Goal: Use online tool/utility: Utilize a website feature to perform a specific function

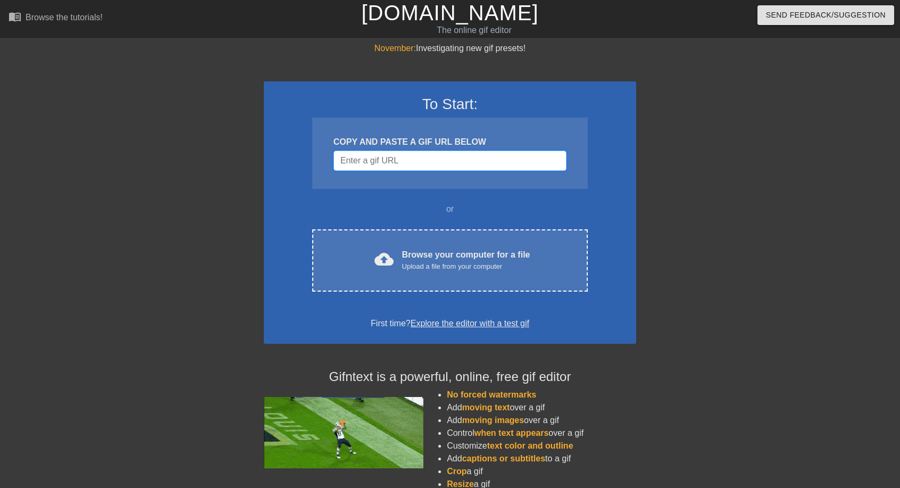
click at [458, 161] on input "Username" at bounding box center [450, 161] width 233 height 20
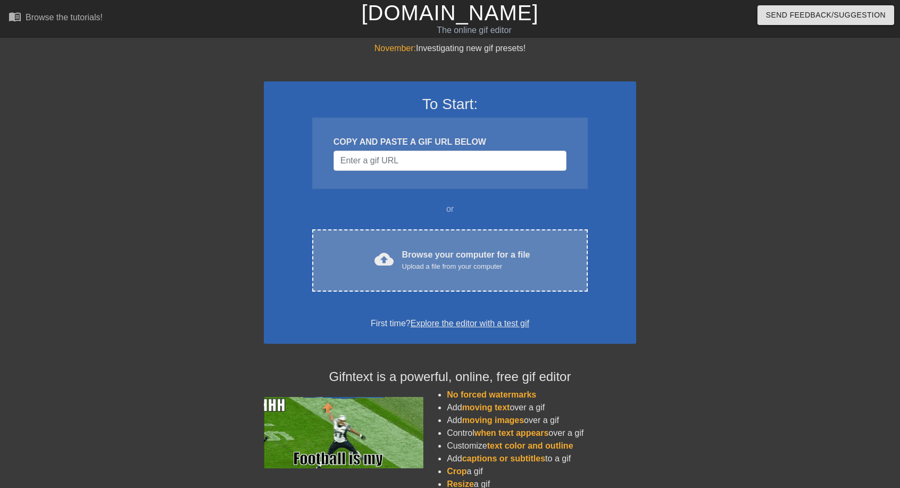
click at [450, 250] on div "Browse your computer for a file Upload a file from your computer" at bounding box center [466, 260] width 128 height 23
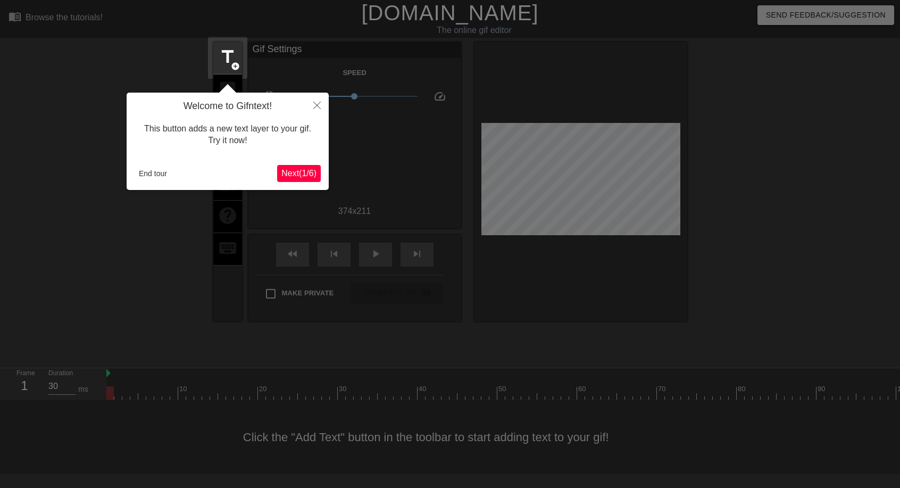
click at [300, 178] on span "Next ( 1 / 6 )" at bounding box center [299, 173] width 35 height 9
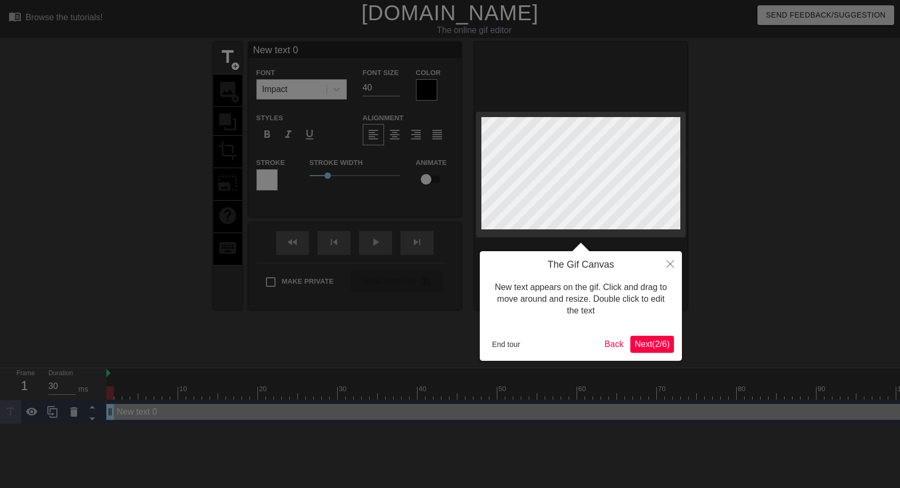
click at [656, 342] on span "Next ( 2 / 6 )" at bounding box center [652, 344] width 35 height 9
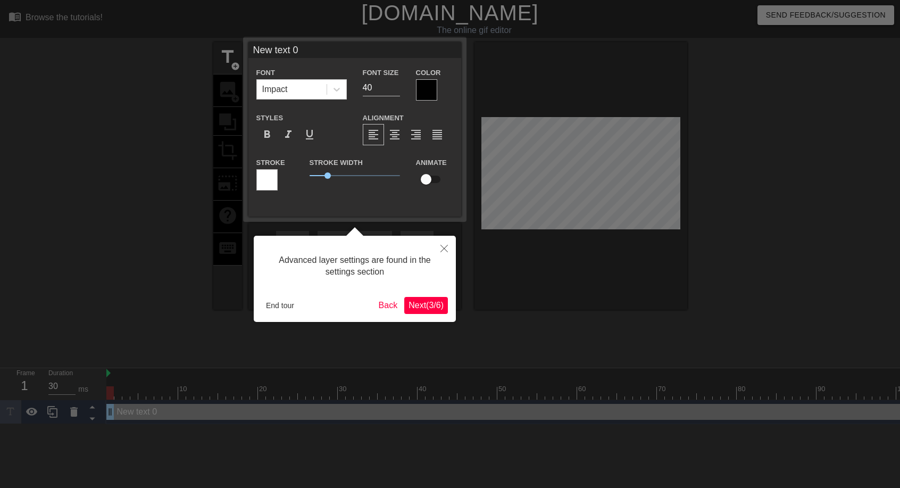
click at [447, 315] on div "Advanced layer settings are found in the settings section End tour Back Next ( …" at bounding box center [355, 279] width 202 height 86
click at [433, 307] on span "Next ( 3 / 6 )" at bounding box center [426, 305] width 35 height 9
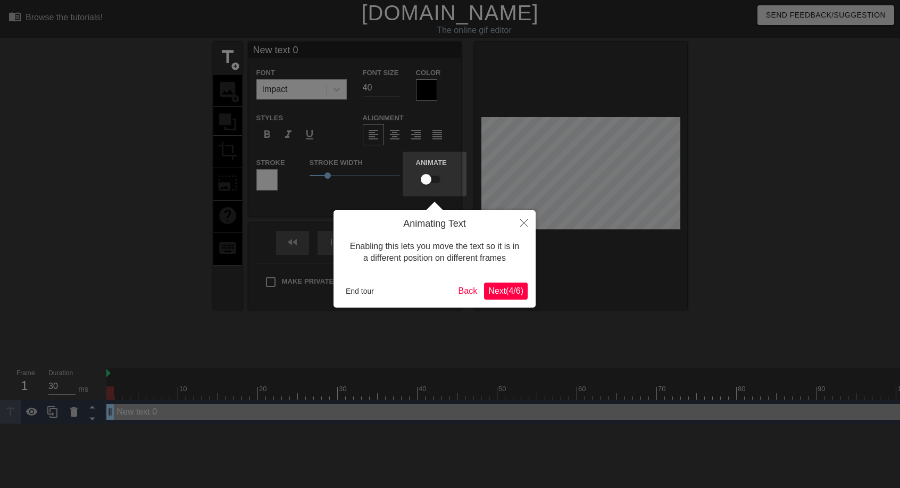
click at [516, 293] on span "Next ( 4 / 6 )" at bounding box center [506, 290] width 35 height 9
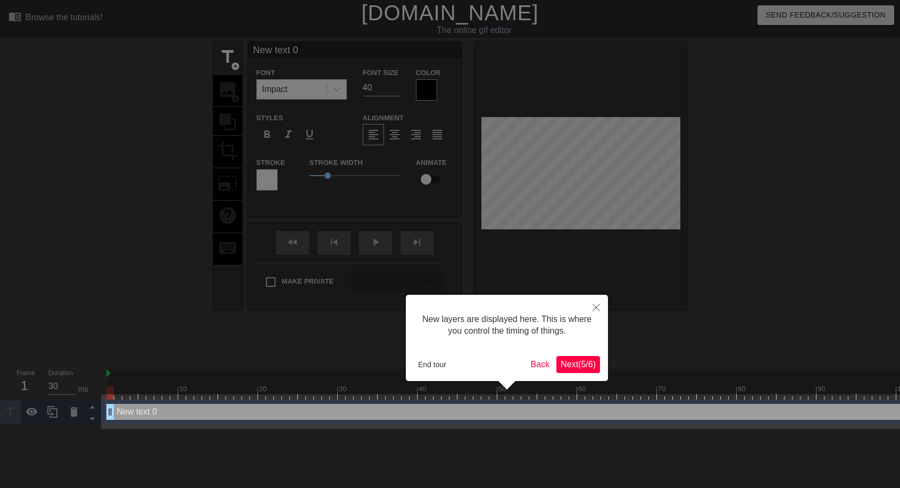
click at [573, 361] on span "Next ( 5 / 6 )" at bounding box center [578, 364] width 35 height 9
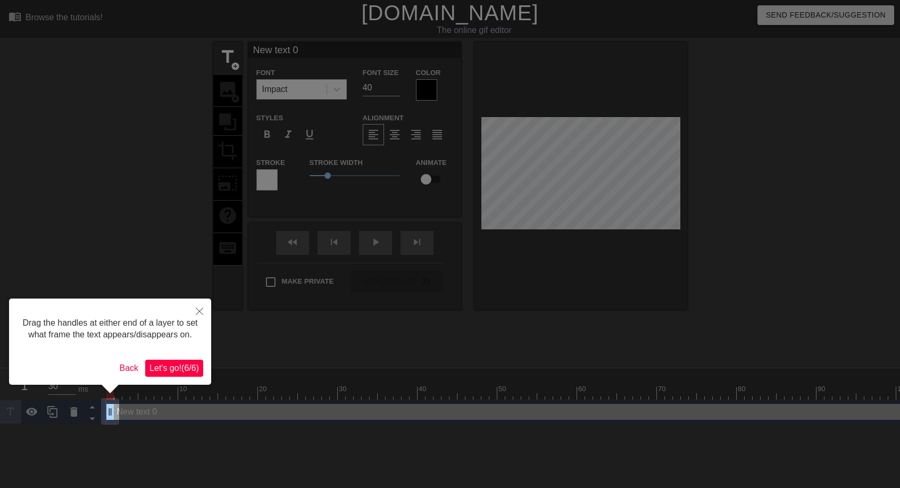
click at [162, 369] on span "Let's go! ( 6 / 6 )" at bounding box center [174, 367] width 49 height 9
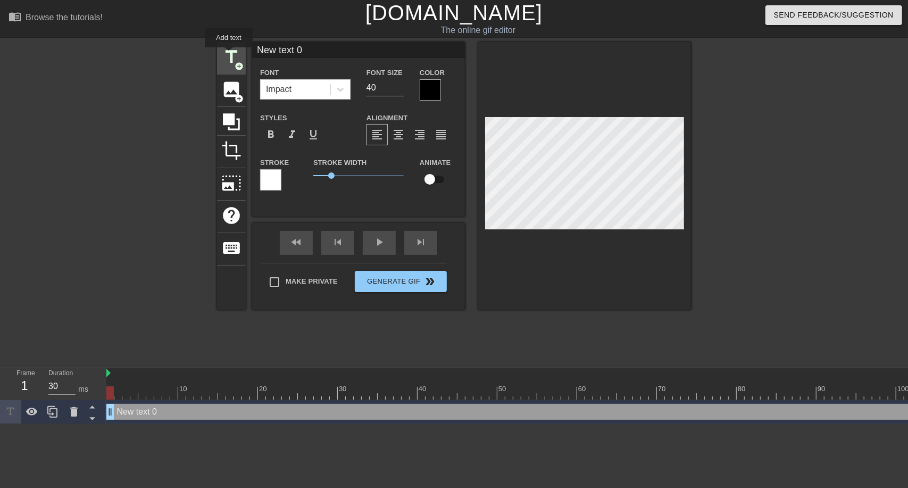
click at [231, 62] on span "title" at bounding box center [231, 57] width 20 height 20
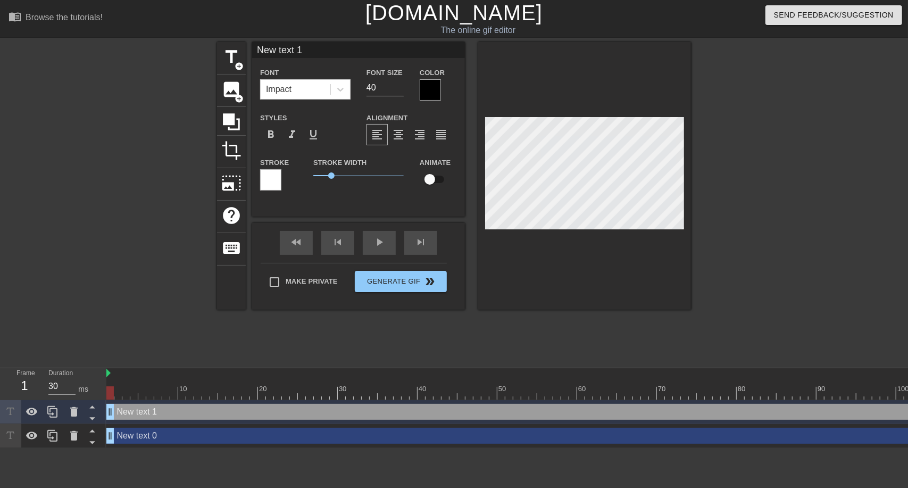
scroll to position [2, 2]
type input "]"
type textarea "]"
type input "New text 0"
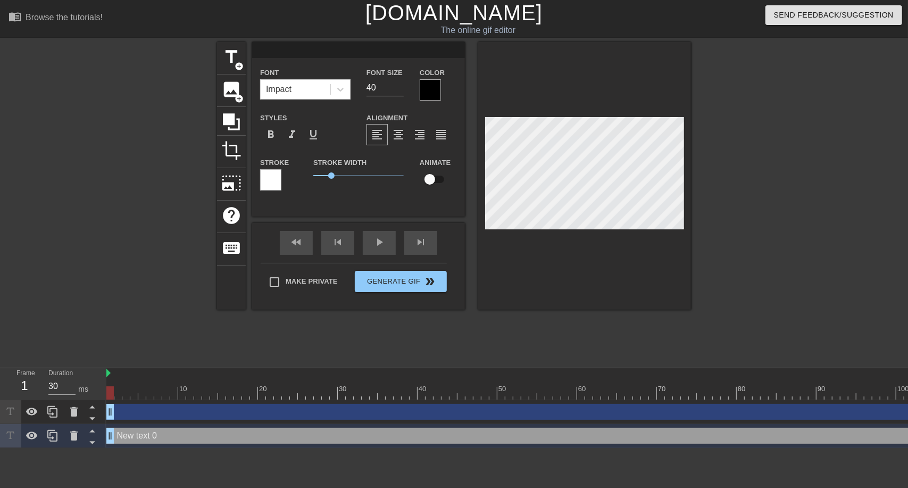
scroll to position [2, 2]
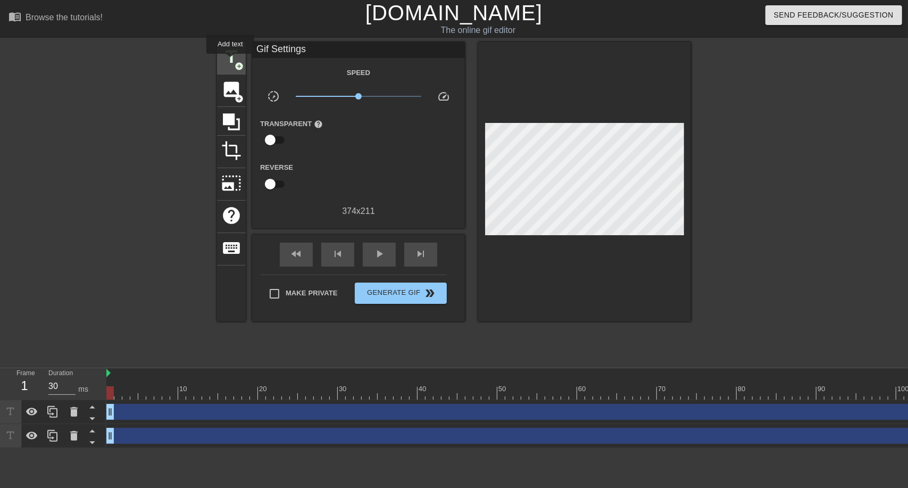
click at [230, 61] on span "title" at bounding box center [231, 57] width 20 height 20
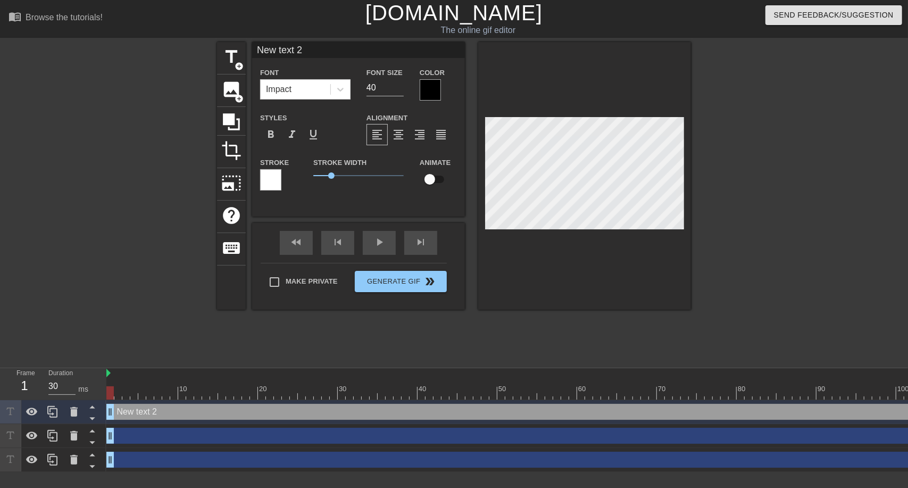
scroll to position [2, 3]
type input "New text"
type textarea "New text"
type input "New text"
type textarea "New text"
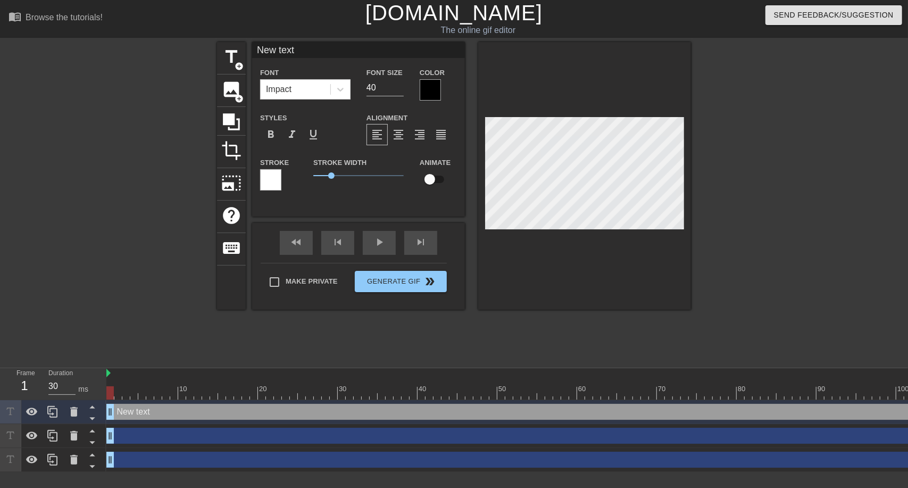
type input "New tex"
type textarea "New tex"
type input "New te"
type textarea "New te"
type input "New t"
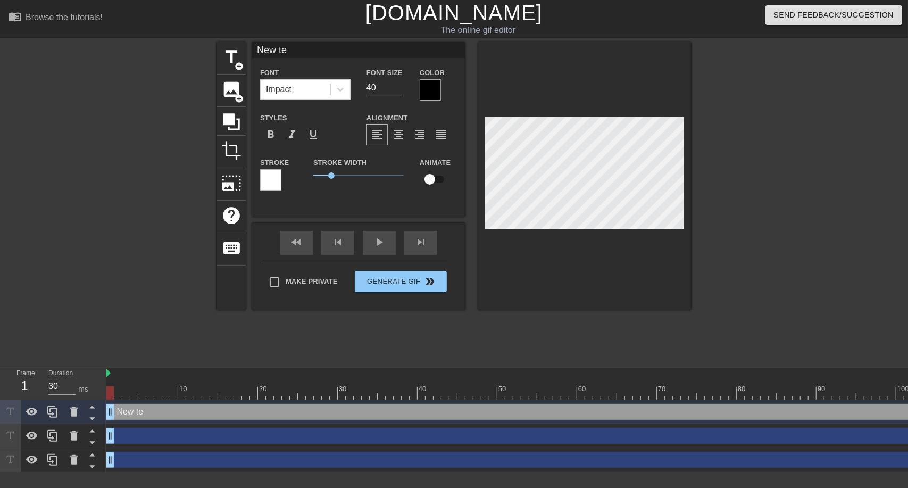
type textarea "New t"
type input "New"
type textarea "New"
type input "New"
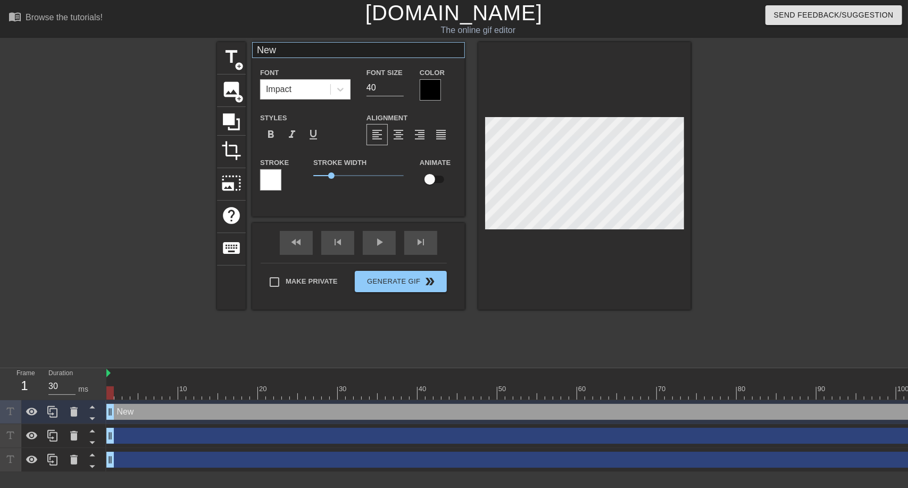
type textarea "New"
click at [392, 44] on input "New" at bounding box center [358, 50] width 213 height 16
paste input "resonating with you because i hate the letter s and i sadly to evote [PERSON_NA…"
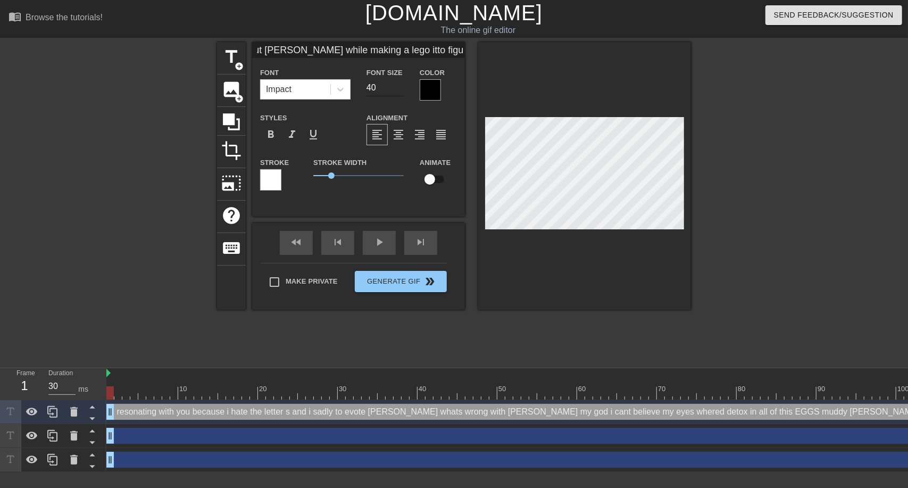
type input "resonating with you because i hate the letter s and i sadly to evote [PERSON_NA…"
click at [382, 86] on input "40" at bounding box center [385, 87] width 37 height 17
click at [399, 92] on input "39" at bounding box center [385, 87] width 37 height 17
click at [399, 92] on input "38" at bounding box center [385, 87] width 37 height 17
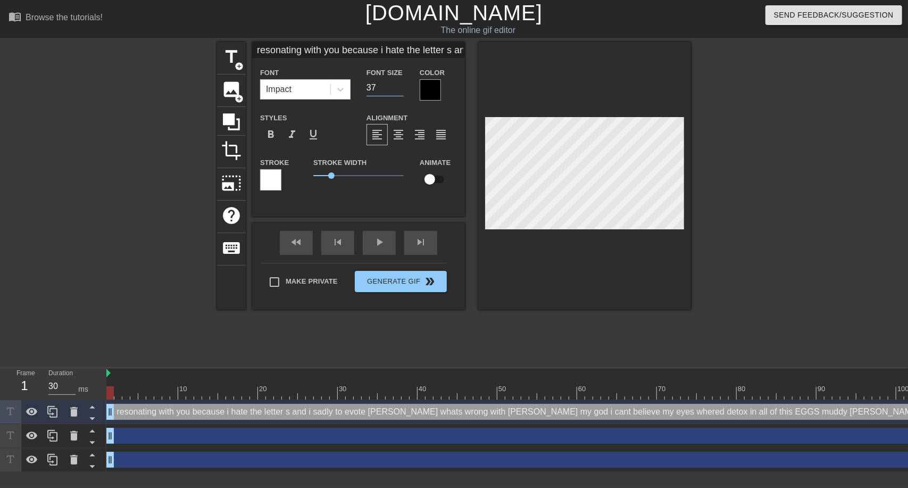
click at [399, 92] on input "37" at bounding box center [385, 87] width 37 height 17
click at [399, 92] on input "36" at bounding box center [385, 87] width 37 height 17
click at [399, 92] on input "35" at bounding box center [385, 87] width 37 height 17
click at [399, 92] on input "34" at bounding box center [385, 87] width 37 height 17
click at [399, 92] on input "33" at bounding box center [385, 87] width 37 height 17
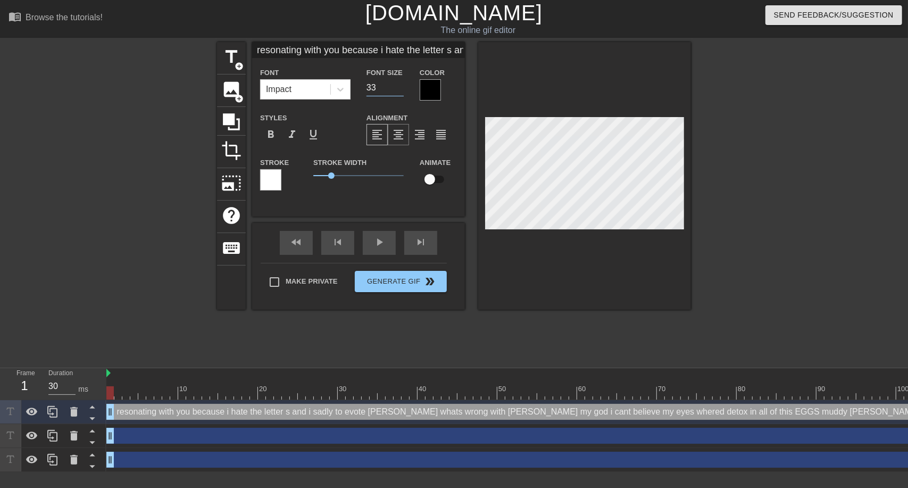
click at [402, 139] on span "format_align_center" at bounding box center [398, 134] width 13 height 13
click at [382, 92] on input "33" at bounding box center [385, 87] width 37 height 17
click at [398, 90] on input "32" at bounding box center [385, 87] width 37 height 17
click at [398, 90] on input "31" at bounding box center [385, 87] width 37 height 17
click at [398, 90] on input "30" at bounding box center [385, 87] width 37 height 17
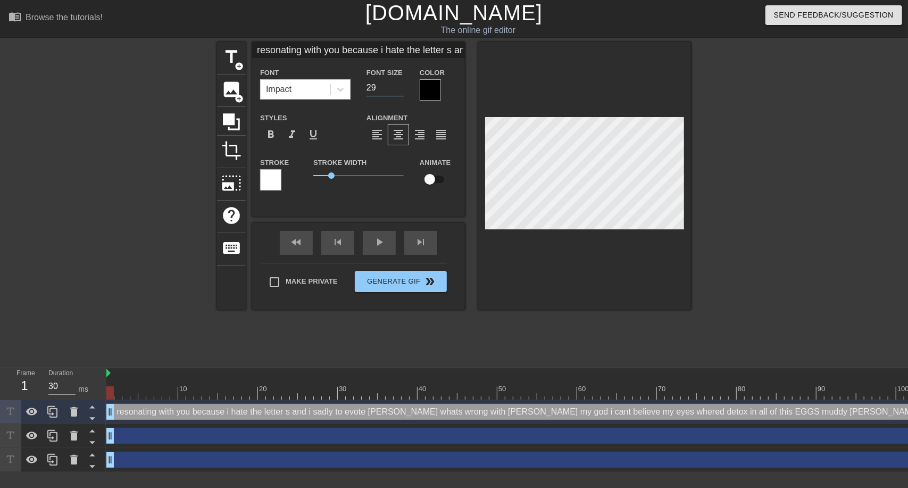
click at [398, 90] on input "29" at bounding box center [385, 87] width 37 height 17
click at [398, 90] on input "28" at bounding box center [385, 87] width 37 height 17
click at [398, 90] on input "27" at bounding box center [385, 87] width 37 height 17
click at [398, 90] on input "26" at bounding box center [385, 87] width 37 height 17
click at [398, 90] on input "25" at bounding box center [385, 87] width 37 height 17
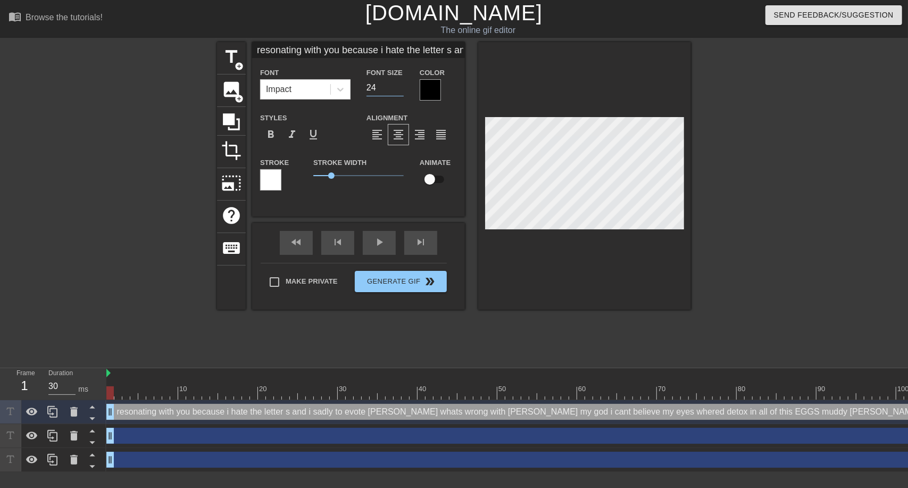
click at [398, 90] on input "24" at bounding box center [385, 87] width 37 height 17
click at [398, 90] on input "23" at bounding box center [385, 87] width 37 height 17
click at [398, 90] on input "22" at bounding box center [385, 87] width 37 height 17
click at [398, 90] on input "21" at bounding box center [385, 87] width 37 height 17
click at [398, 90] on input "20" at bounding box center [385, 87] width 37 height 17
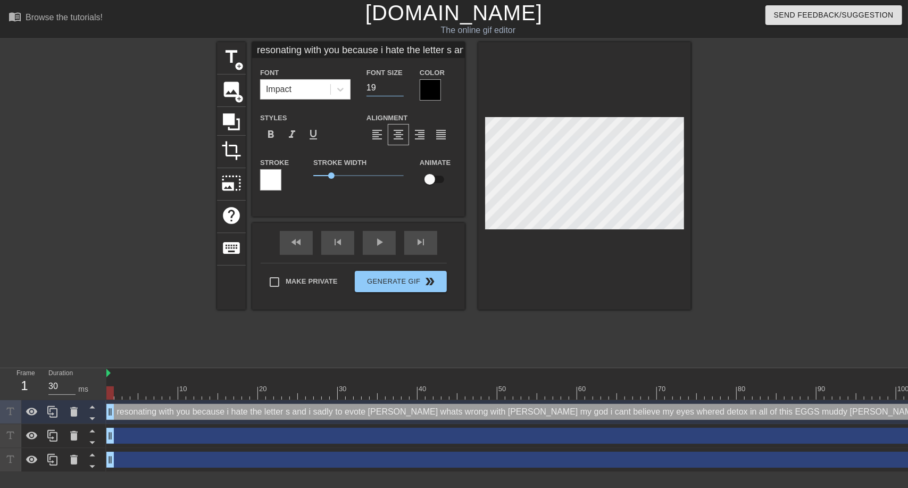
click at [398, 90] on input "19" at bounding box center [385, 87] width 37 height 17
click at [398, 90] on input "18" at bounding box center [385, 87] width 37 height 17
click at [398, 90] on input "17" at bounding box center [385, 87] width 37 height 17
click at [398, 90] on input "16" at bounding box center [385, 87] width 37 height 17
click at [398, 90] on input "15" at bounding box center [385, 87] width 37 height 17
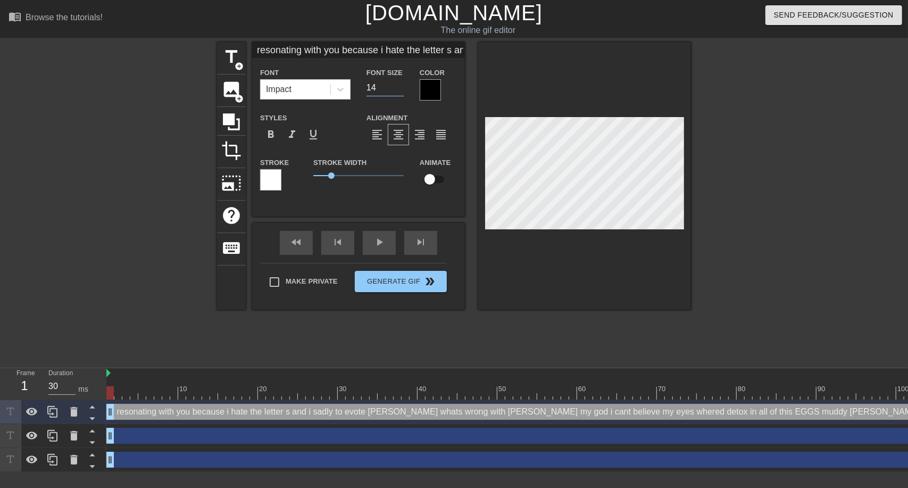
click at [398, 90] on input "14" at bounding box center [385, 87] width 37 height 17
click at [398, 90] on input "13" at bounding box center [385, 87] width 37 height 17
click at [398, 90] on input "12" at bounding box center [385, 87] width 37 height 17
click at [398, 90] on input "11" at bounding box center [385, 87] width 37 height 17
click at [398, 90] on input "10" at bounding box center [385, 87] width 37 height 17
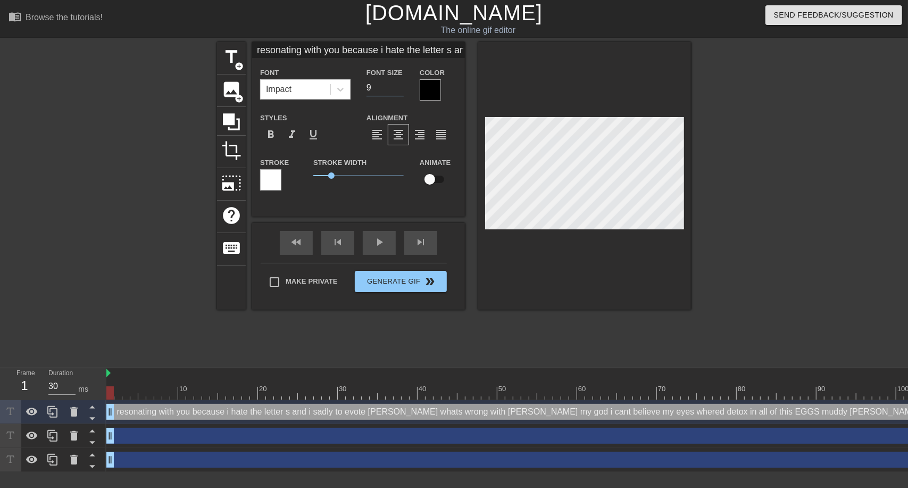
click at [398, 90] on input "9" at bounding box center [385, 87] width 37 height 17
click at [398, 90] on input "8" at bounding box center [385, 87] width 37 height 17
click at [398, 90] on input "7" at bounding box center [385, 87] width 37 height 17
click at [398, 90] on input "5" at bounding box center [385, 87] width 37 height 17
type input "4"
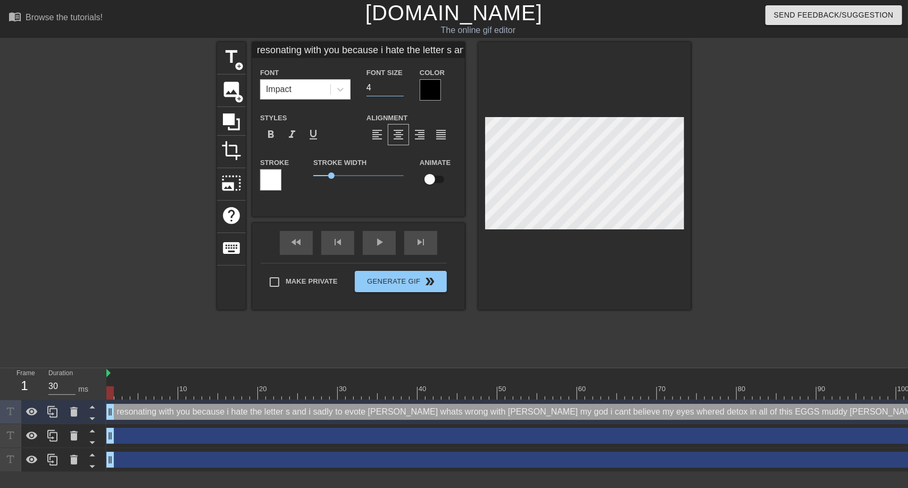
click at [398, 90] on input "4" at bounding box center [385, 87] width 37 height 17
click at [379, 95] on input "4" at bounding box center [385, 87] width 37 height 17
click at [379, 90] on input "50" at bounding box center [385, 87] width 37 height 17
type input "5"
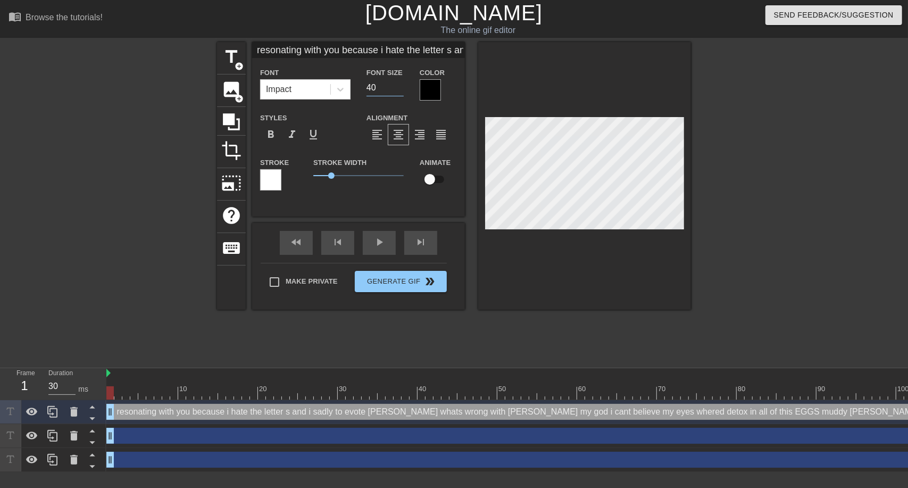
click at [379, 90] on input "40" at bounding box center [385, 87] width 37 height 17
type input "4"
type input "20"
click at [379, 90] on input "20" at bounding box center [385, 87] width 37 height 17
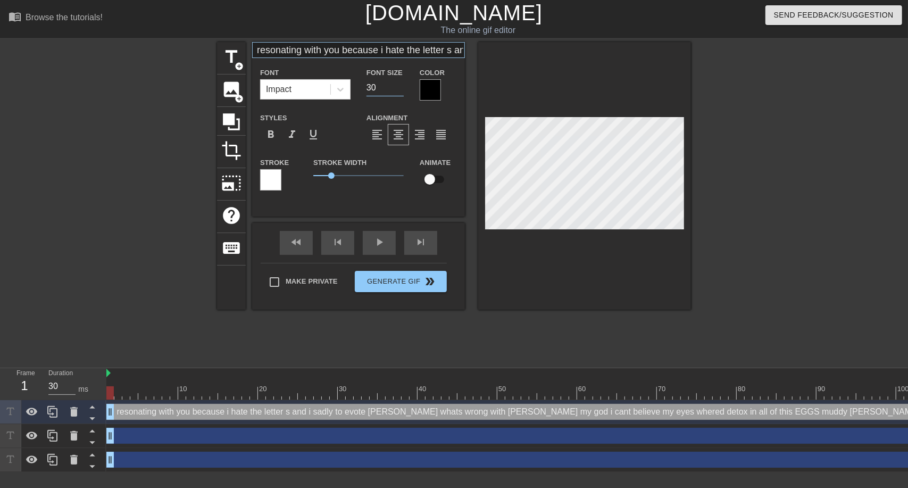
type input "30"
click at [307, 48] on input "resonating with you because i hate the letter s and i sadly to evote [PERSON_NA…" at bounding box center [358, 50] width 213 height 16
click at [343, 54] on input "resonating with you because i hate the letter s and i sadly to evote [PERSON_NA…" at bounding box center [358, 50] width 213 height 16
click at [346, 56] on input "resonating with you because i hate the letter s and i sadly to evote [PERSON_NA…" at bounding box center [358, 50] width 213 height 16
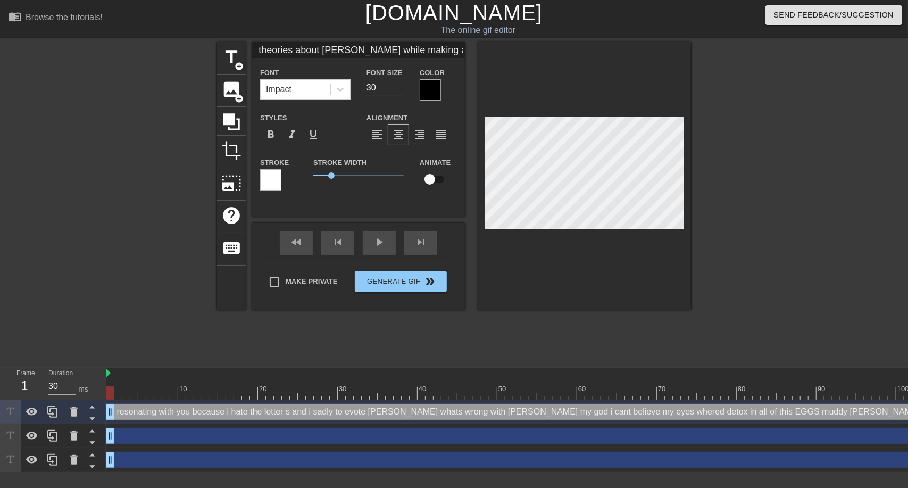
drag, startPoint x: 346, startPoint y: 56, endPoint x: 495, endPoint y: 50, distance: 149.1
click at [495, 50] on div "title add_circle image add_circle crop photo_size_select_large help keyboard Fo…" at bounding box center [454, 176] width 474 height 268
click at [452, 52] on input "resonating with you because i hate the letter s and i sadly to evote [PERSON_NA…" at bounding box center [358, 50] width 213 height 16
click at [426, 54] on input "resonating with you because i hate the letter s and i sadly to evote [PERSON_NA…" at bounding box center [358, 50] width 213 height 16
drag, startPoint x: 439, startPoint y: 53, endPoint x: 541, endPoint y: 49, distance: 101.7
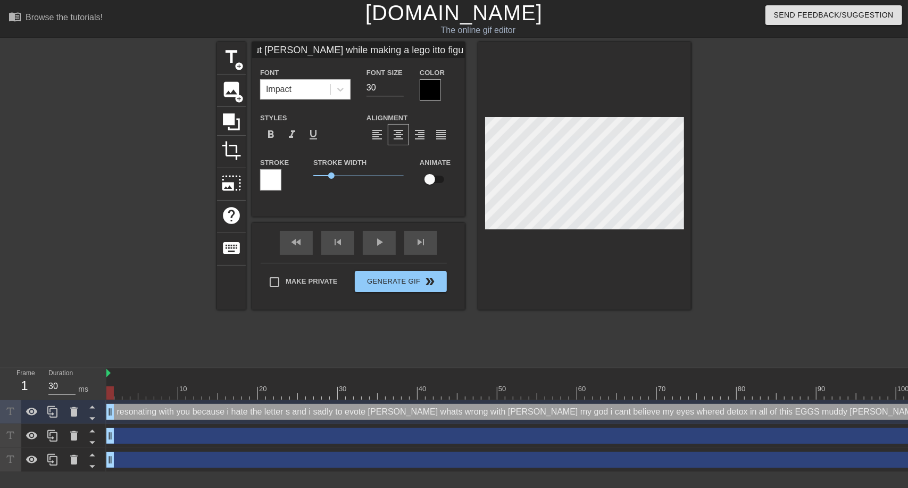
click at [541, 49] on div "title add_circle image add_circle crop photo_size_select_large help keyboard Fo…" at bounding box center [454, 176] width 474 height 268
click at [300, 56] on input "resonating with you because i hate the letter s and i sadly to evote [PERSON_NA…" at bounding box center [358, 50] width 213 height 16
drag, startPoint x: 340, startPoint y: 56, endPoint x: 457, endPoint y: 54, distance: 117.6
click at [457, 54] on input "resonating with you because i hate the letter s and i sadly to evote [PERSON_NA…" at bounding box center [358, 50] width 213 height 16
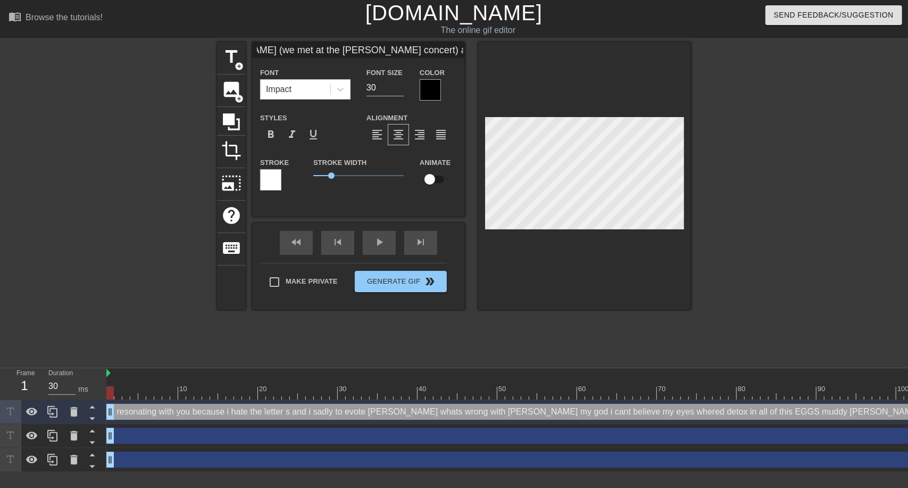
click at [413, 52] on input "resonating with you because i hate the letter s and i sadly to evote [PERSON_NA…" at bounding box center [358, 50] width 213 height 16
click at [418, 52] on input "resonating with you because i hate the letter s and i sadly to evote [PERSON_NA…" at bounding box center [358, 50] width 213 height 16
drag, startPoint x: 369, startPoint y: 51, endPoint x: 474, endPoint y: 55, distance: 104.9
click at [474, 55] on div "title add_circle image add_circle crop photo_size_select_large help keyboard Fo…" at bounding box center [454, 176] width 474 height 268
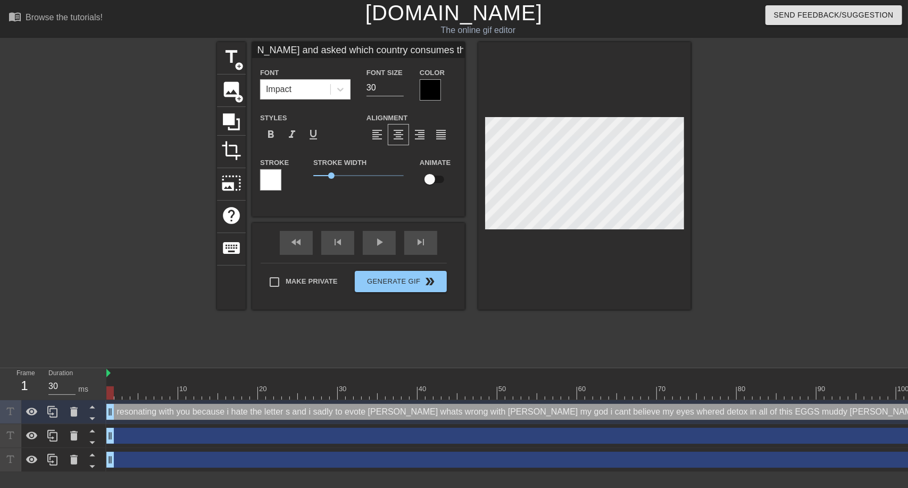
scroll to position [0, 0]
